Goal: Information Seeking & Learning: Learn about a topic

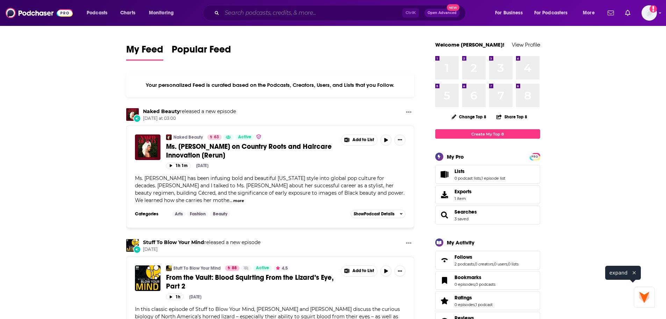
click at [255, 14] on input "Search podcasts, credits, & more..." at bounding box center [312, 12] width 181 height 11
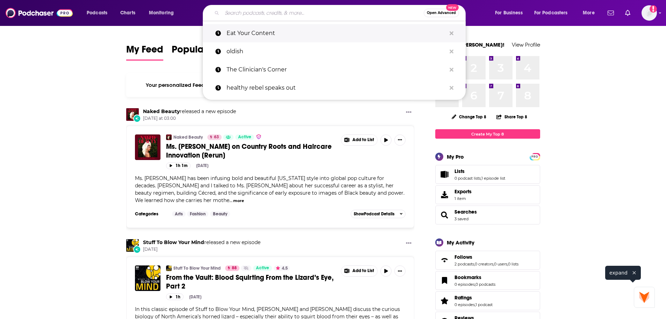
paste input "[PERSON_NAME] Pump Club"
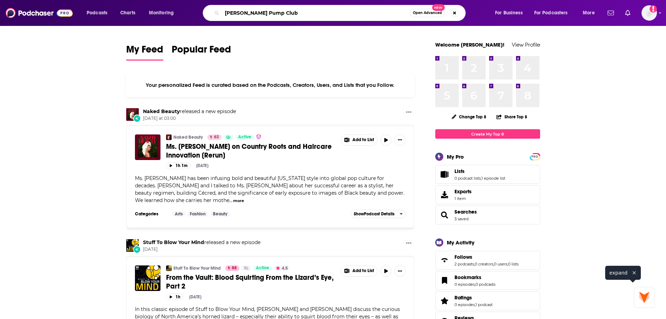
type input "[PERSON_NAME] Pump Club"
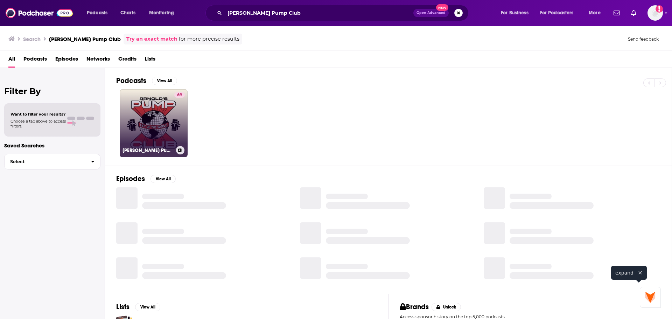
click at [158, 120] on link "69 [PERSON_NAME] Pump Club" at bounding box center [154, 123] width 68 height 68
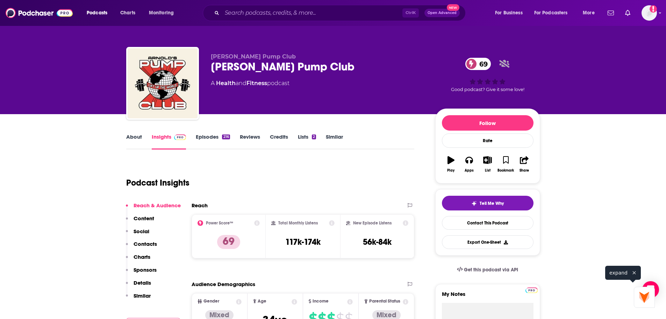
click at [136, 140] on link "About" at bounding box center [134, 141] width 16 height 16
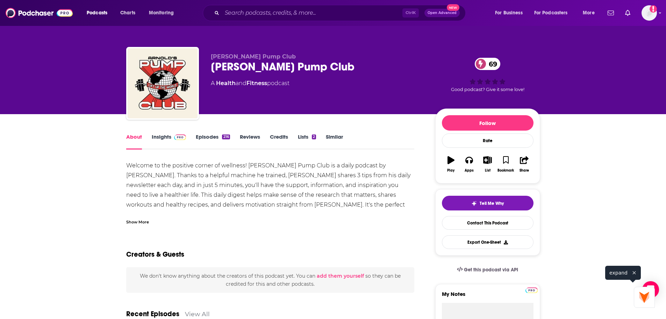
click at [134, 225] on div "Show More" at bounding box center [137, 221] width 23 height 7
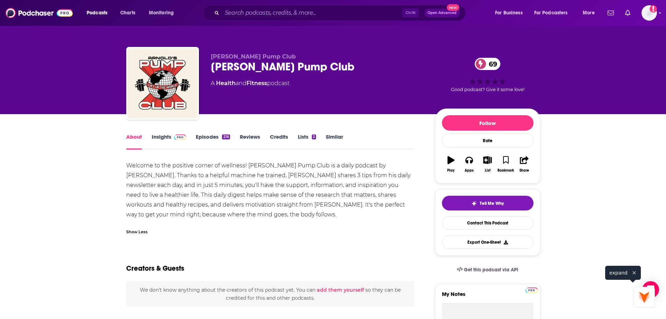
click at [267, 167] on div "Welcome to the positive corner of wellness! [PERSON_NAME] Pump Club is a daily …" at bounding box center [270, 190] width 289 height 59
drag, startPoint x: 172, startPoint y: 175, endPoint x: 362, endPoint y: 164, distance: 190.6
click at [362, 164] on div "Welcome to the positive corner of wellness! [PERSON_NAME] Pump Club is a daily …" at bounding box center [270, 190] width 289 height 59
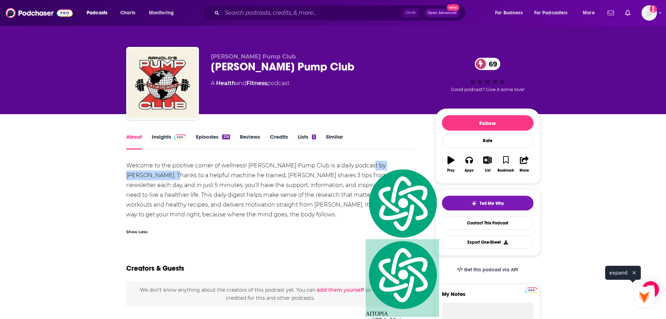
copy div "[PERSON_NAME]"
click at [165, 144] on link "Insights" at bounding box center [169, 141] width 35 height 16
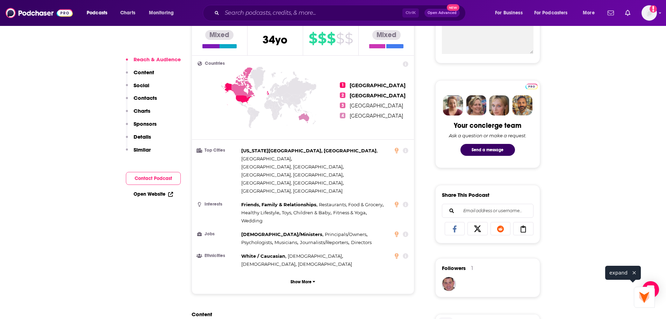
scroll to position [455, 0]
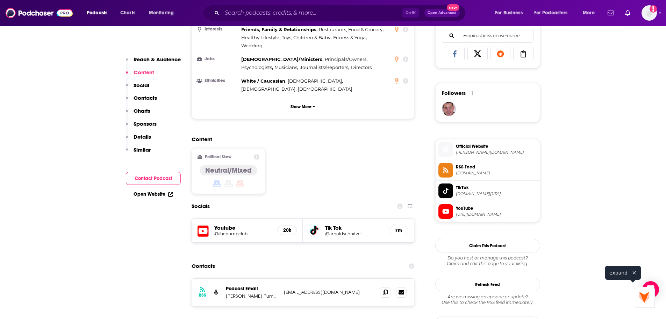
click at [260, 224] on h5 "Youtube" at bounding box center [243, 227] width 58 height 7
click at [286, 227] on h5 "20k" at bounding box center [287, 230] width 8 height 6
click at [218, 231] on h5 "@thepumpclub" at bounding box center [243, 233] width 58 height 5
click at [385, 289] on icon at bounding box center [385, 292] width 5 height 6
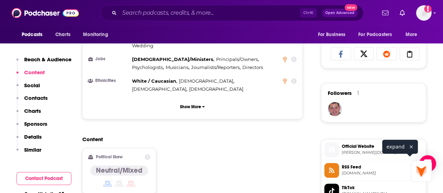
click at [263, 142] on div "Content Political Skew Neutral/Mixed" at bounding box center [192, 168] width 220 height 64
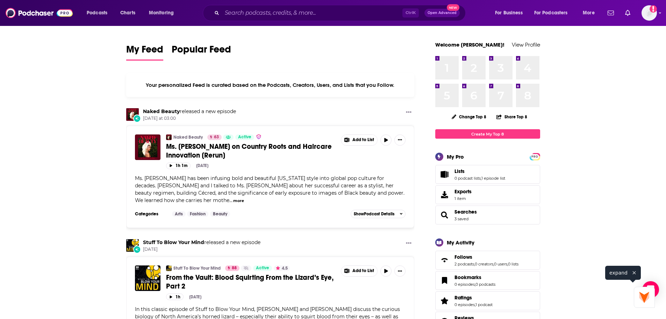
click at [323, 18] on input "Search podcasts, credits, & more..." at bounding box center [312, 12] width 181 height 11
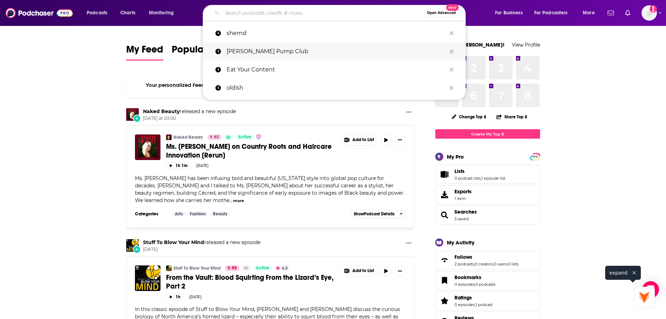
click at [322, 56] on p "[PERSON_NAME] Pump Club" at bounding box center [337, 51] width 220 height 18
type input "[PERSON_NAME] Pump Club"
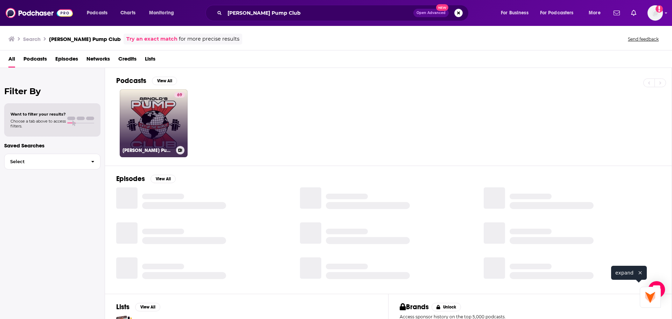
click at [144, 122] on link "69 [PERSON_NAME] Pump Club" at bounding box center [154, 123] width 68 height 68
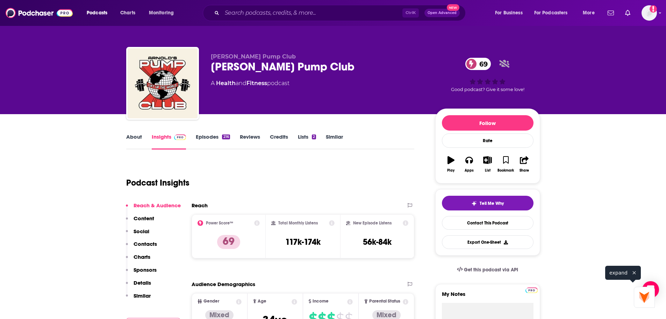
click at [136, 143] on link "About" at bounding box center [134, 141] width 16 height 16
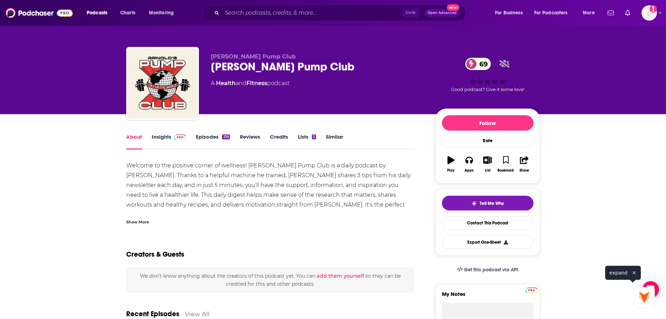
click at [147, 220] on div "Show More" at bounding box center [137, 221] width 23 height 7
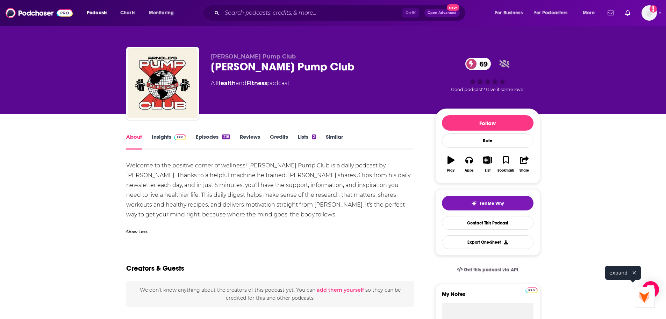
click at [186, 188] on div "Welcome to the positive corner of wellness! [PERSON_NAME] Pump Club is a daily …" at bounding box center [270, 190] width 289 height 59
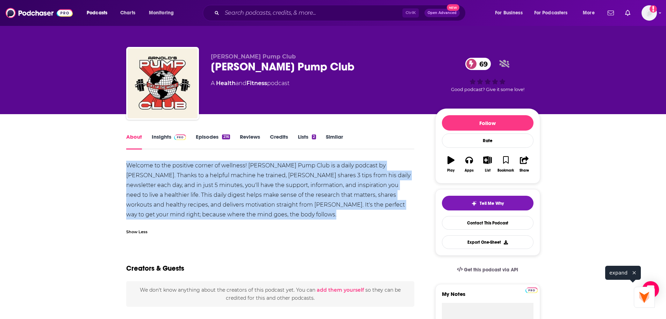
click at [186, 188] on div "Welcome to the positive corner of wellness! [PERSON_NAME] Pump Club is a daily …" at bounding box center [270, 190] width 289 height 59
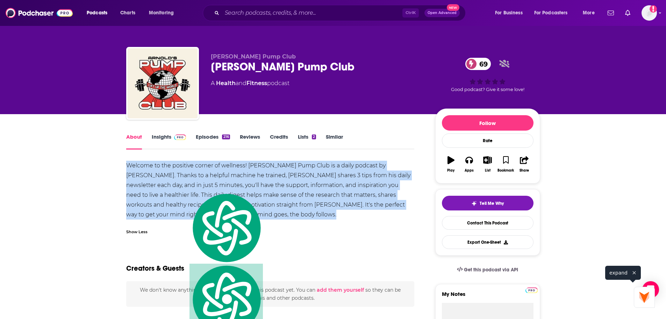
copy div "Welcome to the positive corner of wellness! [PERSON_NAME] Pump Club is a daily …"
